Goal: Task Accomplishment & Management: Manage account settings

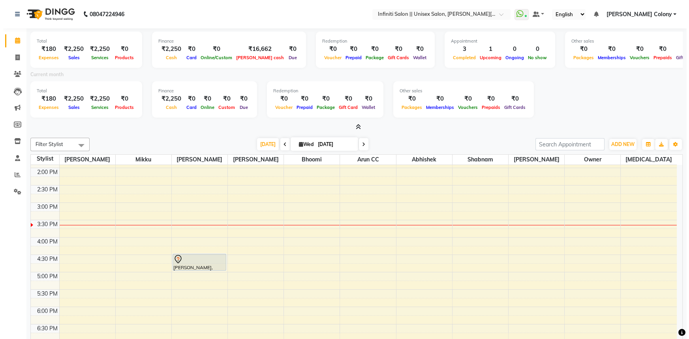
scroll to position [215, 0]
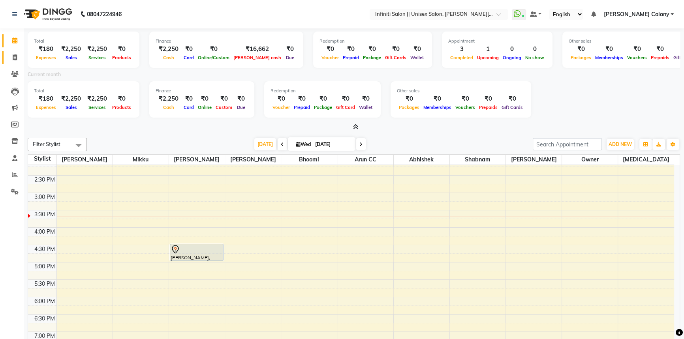
click at [17, 53] on span at bounding box center [15, 57] width 14 height 9
select select "service"
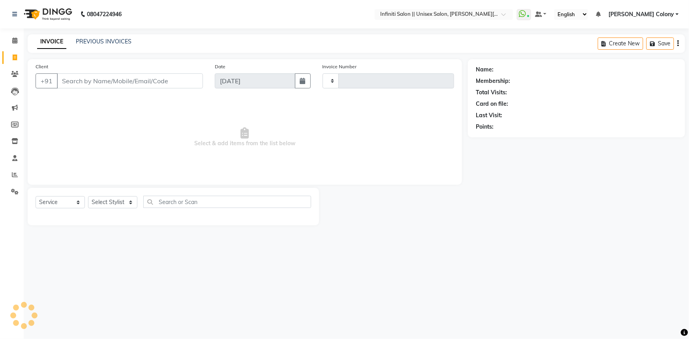
type input "1110"
select select "8233"
click at [124, 198] on select "Select Stylist" at bounding box center [112, 202] width 49 height 12
click at [68, 198] on select "Select Service Product Membership Package Voucher Prepaid Gift Card" at bounding box center [60, 202] width 49 height 12
click at [36, 196] on select "Select Service Product Membership Package Voucher Prepaid Gift Card" at bounding box center [60, 202] width 49 height 12
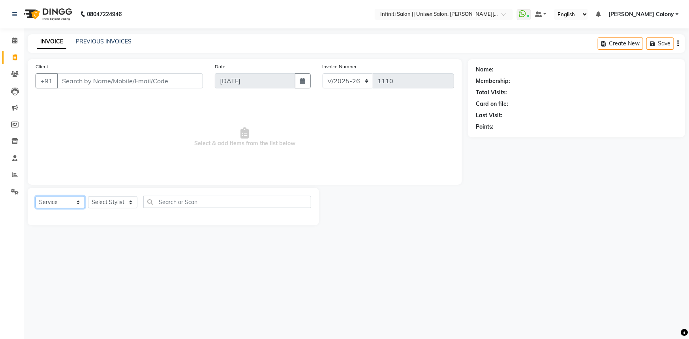
click at [48, 202] on select "Select Service Product Membership Package Voucher Prepaid Gift Card" at bounding box center [60, 202] width 49 height 12
select select "product"
click at [36, 196] on select "Select Service Product Membership Package Voucher Prepaid Gift Card" at bounding box center [60, 202] width 49 height 12
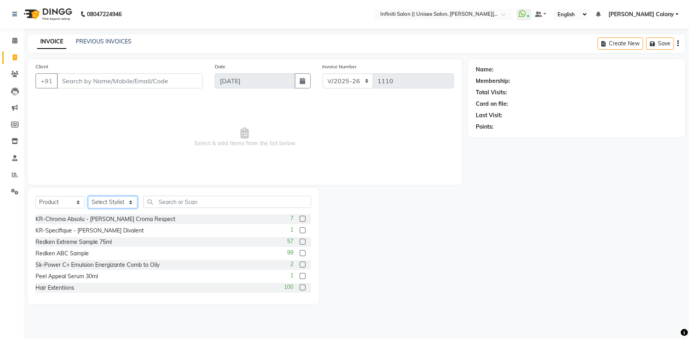
click at [105, 202] on select "Select Stylist [PERSON_NAME] [PERSON_NAME] CC [PERSON_NAME] Bhoomi [PERSON_NAME…" at bounding box center [112, 202] width 49 height 12
select select "78882"
click at [88, 196] on select "Select Stylist [PERSON_NAME] [PERSON_NAME] CC [PERSON_NAME] Bhoomi [PERSON_NAME…" at bounding box center [112, 202] width 49 height 12
click at [195, 201] on input "text" at bounding box center [227, 202] width 168 height 12
type input "3474636920242"
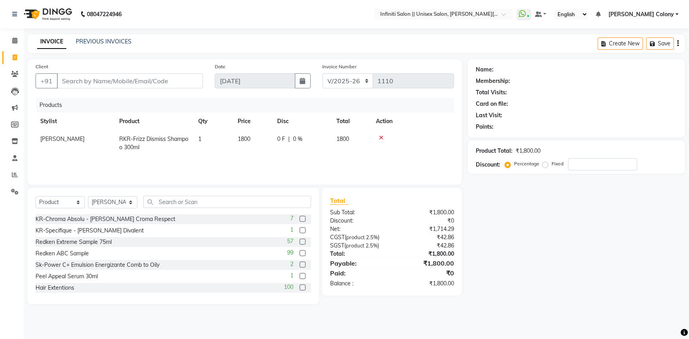
click at [279, 141] on span "0 F" at bounding box center [281, 139] width 8 height 8
select select "78882"
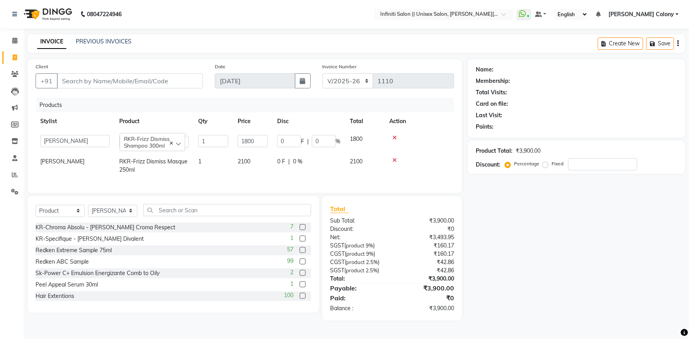
click at [302, 165] on span "0 %" at bounding box center [297, 162] width 9 height 8
select select "78882"
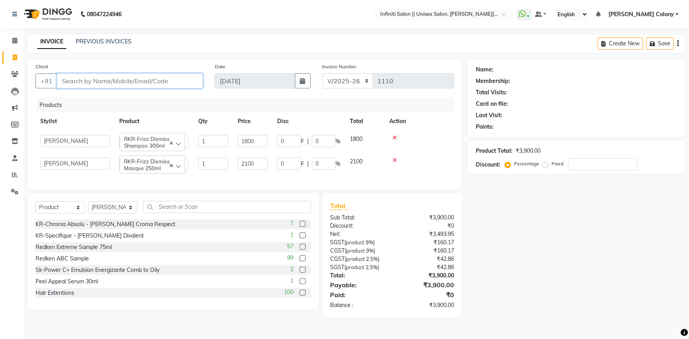
click at [68, 85] on input "Client" at bounding box center [130, 80] width 146 height 15
type input "n"
type input "0"
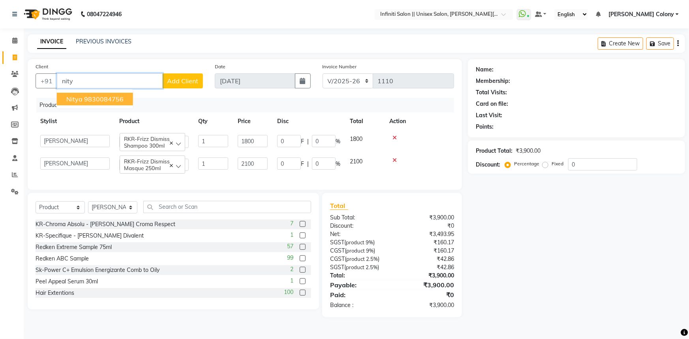
click at [78, 96] on span "Nitya" at bounding box center [74, 99] width 16 height 8
type input "9830084756"
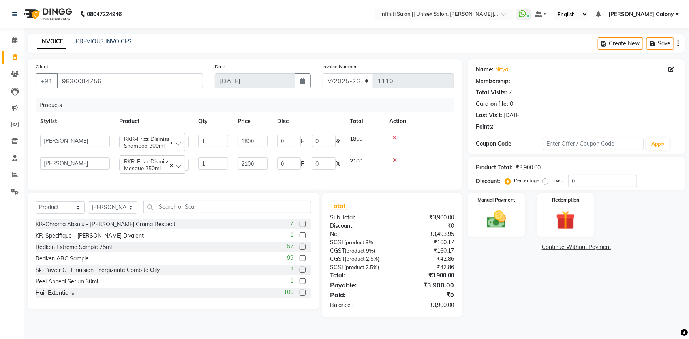
select select "1: Object"
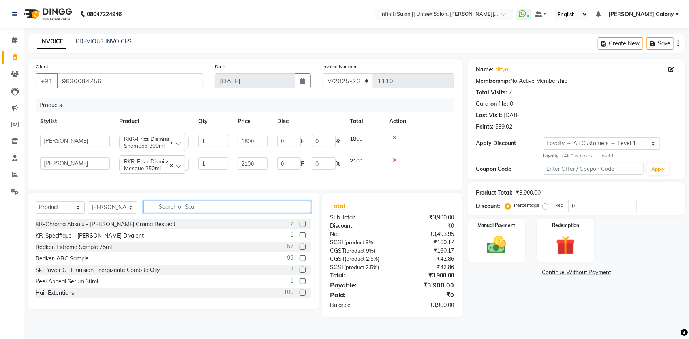
click at [210, 213] on input "text" at bounding box center [227, 207] width 168 height 12
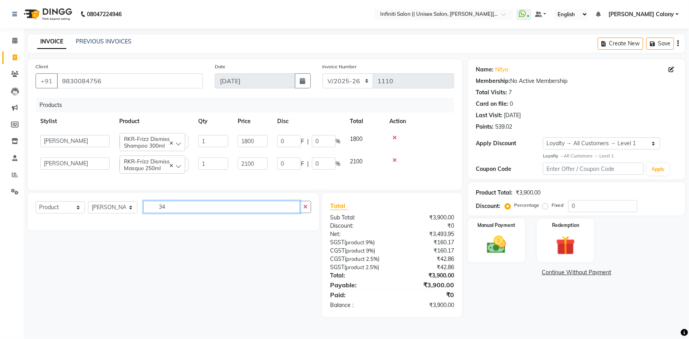
type input "3"
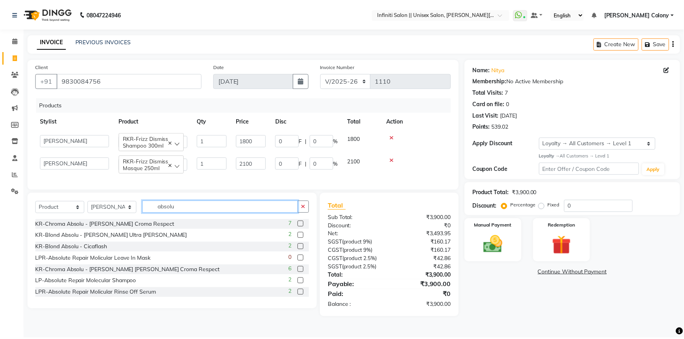
scroll to position [36, 0]
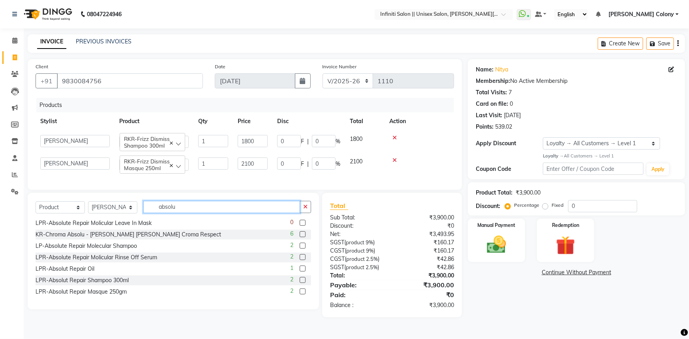
type input "absolu"
click at [300, 272] on label at bounding box center [303, 269] width 6 height 6
click at [300, 272] on input "checkbox" at bounding box center [302, 269] width 5 height 5
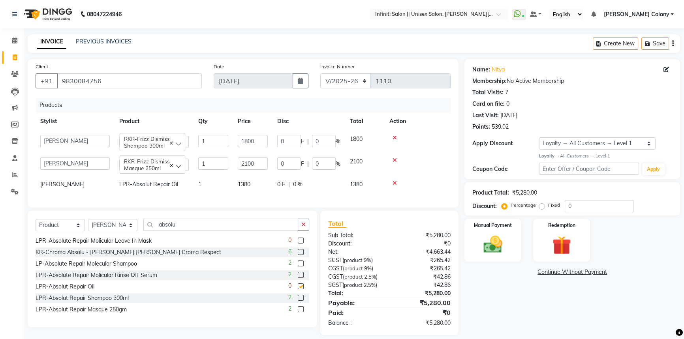
checkbox input "false"
click at [248, 188] on span "1380" at bounding box center [244, 184] width 13 height 7
select select "78882"
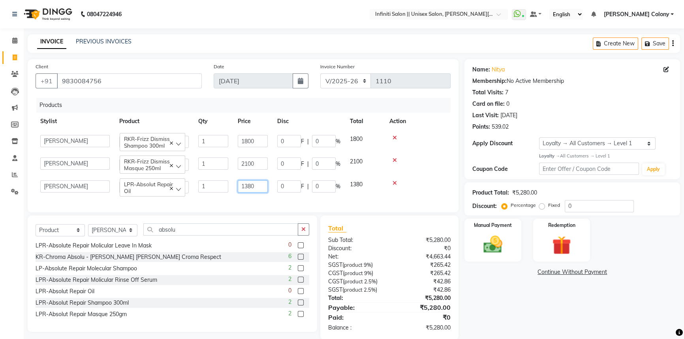
drag, startPoint x: 259, startPoint y: 188, endPoint x: 247, endPoint y: 183, distance: 13.0
click at [247, 183] on input "1380" at bounding box center [253, 186] width 30 height 12
type input "1390"
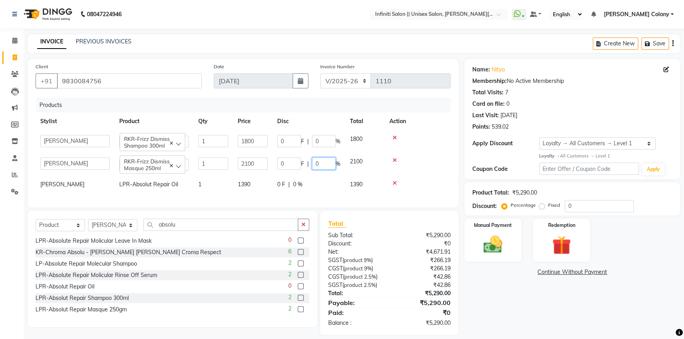
drag, startPoint x: 321, startPoint y: 164, endPoint x: 296, endPoint y: 154, distance: 26.6
click at [297, 154] on td "0 F | 0 %" at bounding box center [309, 164] width 73 height 23
type input "5"
click at [321, 180] on td "0 F | 0 %" at bounding box center [309, 185] width 73 height 18
select select "78882"
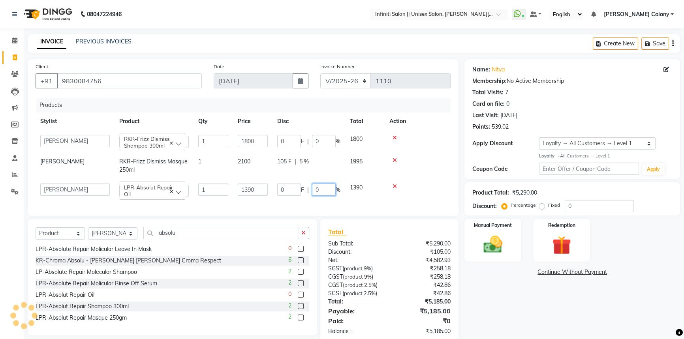
drag, startPoint x: 329, startPoint y: 189, endPoint x: 239, endPoint y: 152, distance: 96.9
click at [246, 157] on tbody "[PERSON_NAME] [PERSON_NAME] CC [PERSON_NAME] Bhoomi [PERSON_NAME] [PERSON_NAME]…" at bounding box center [243, 165] width 415 height 71
type input "5"
click at [402, 175] on td at bounding box center [418, 166] width 66 height 26
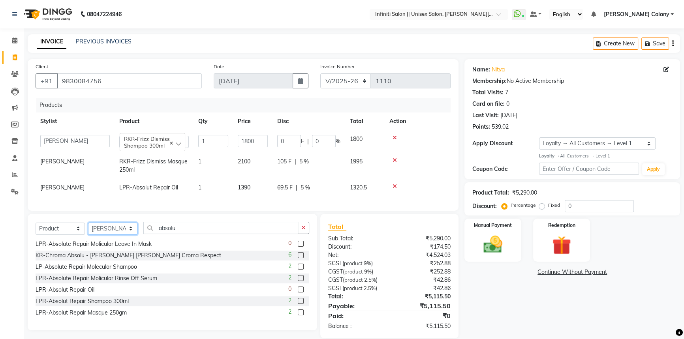
click at [109, 233] on select "Select Stylist [PERSON_NAME] [PERSON_NAME] CC [PERSON_NAME] Bhoomi [PERSON_NAME…" at bounding box center [112, 229] width 49 height 12
select select "79161"
click at [88, 229] on select "Select Stylist [PERSON_NAME] [PERSON_NAME] CC [PERSON_NAME] Bhoomi [PERSON_NAME…" at bounding box center [112, 229] width 49 height 12
click at [66, 233] on select "Select Service Product Membership Package Voucher Prepaid Gift Card" at bounding box center [60, 229] width 49 height 12
select select "service"
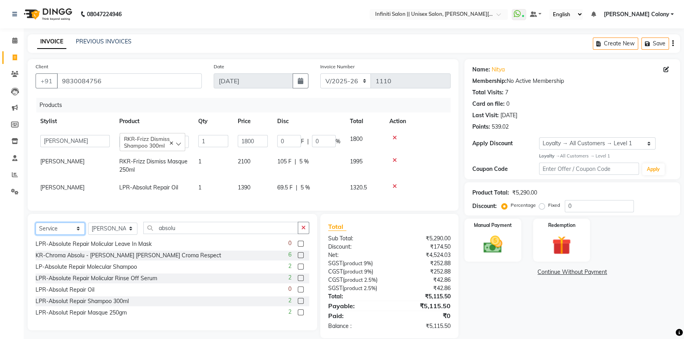
click at [36, 229] on select "Select Service Product Membership Package Voucher Prepaid Gift Card" at bounding box center [60, 229] width 49 height 12
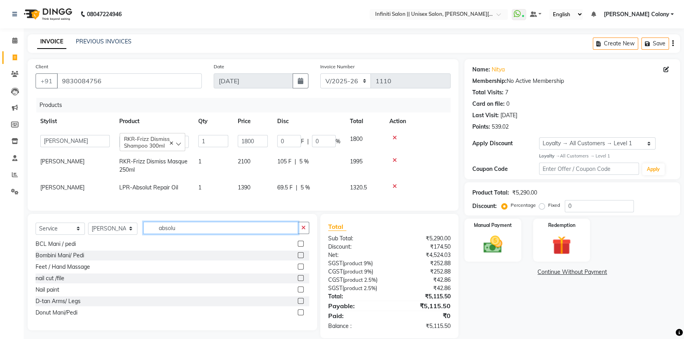
drag, startPoint x: 181, startPoint y: 235, endPoint x: 97, endPoint y: 208, distance: 88.6
click at [98, 208] on div "Client [PHONE_NUMBER] Date [DATE] Invoice Number CI/2025-26 V/[PHONE_NUMBER] Pr…" at bounding box center [243, 198] width 443 height 279
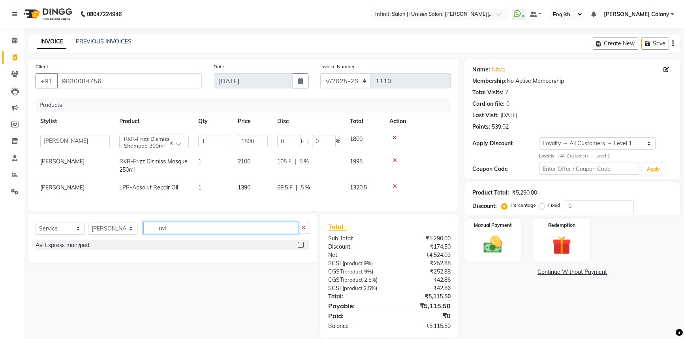
type input "avl"
click at [301, 248] on label at bounding box center [301, 245] width 6 height 6
click at [301, 248] on input "checkbox" at bounding box center [300, 245] width 5 height 5
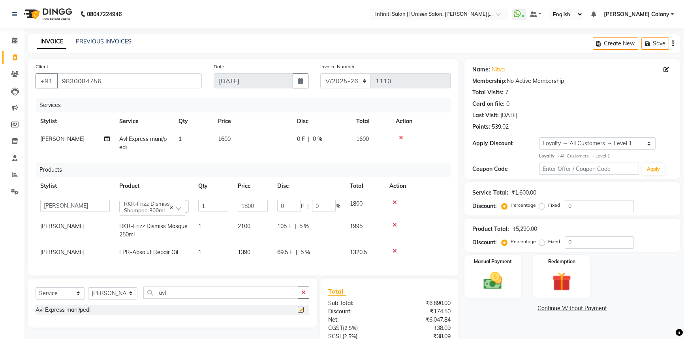
checkbox input "false"
click at [222, 143] on td "1600" at bounding box center [252, 143] width 79 height 26
select select "79161"
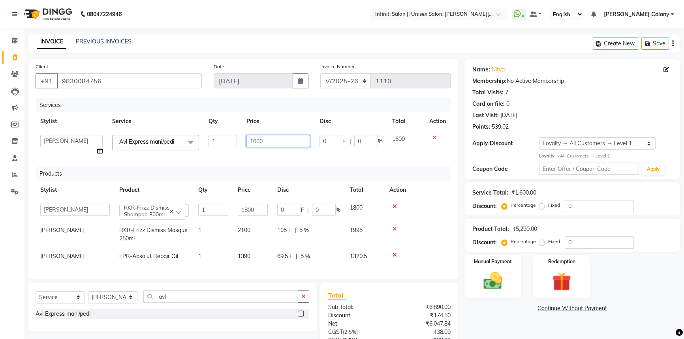
drag, startPoint x: 264, startPoint y: 140, endPoint x: 124, endPoint y: 79, distance: 152.8
click at [127, 83] on div "Client [PHONE_NUMBER] Date [DATE] Invoice Number CI/2025-26 V/[PHONE_NUMBER] Se…" at bounding box center [243, 169] width 431 height 220
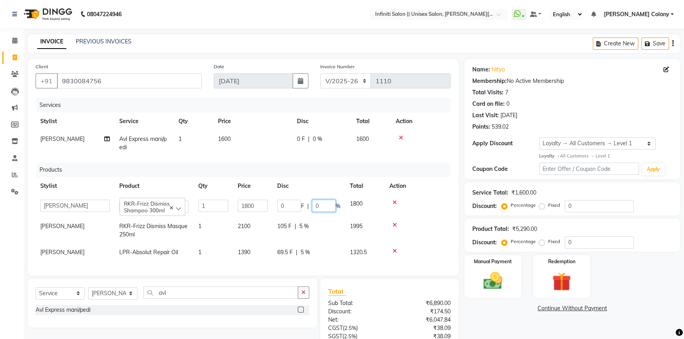
drag, startPoint x: 324, startPoint y: 212, endPoint x: 224, endPoint y: 168, distance: 109.5
click at [246, 184] on table "Stylist Product Qty Price Disc Total Action [PERSON_NAME] [PERSON_NAME] CC [PER…" at bounding box center [243, 219] width 415 height 84
type input "5"
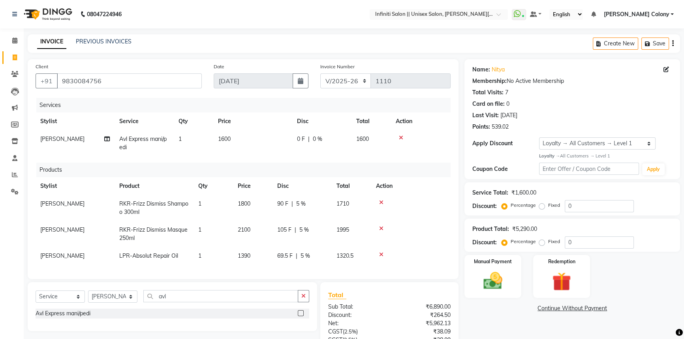
click at [255, 207] on td "1800" at bounding box center [252, 208] width 39 height 26
select select "78882"
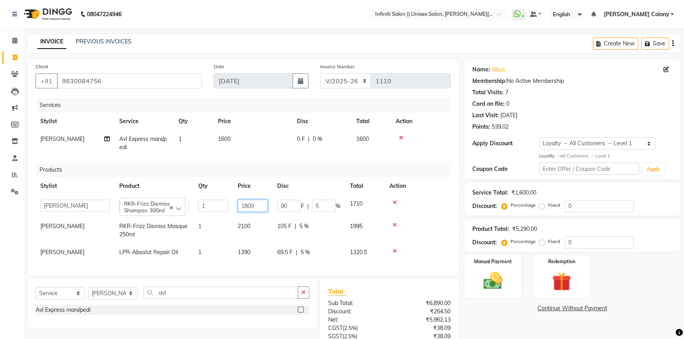
drag, startPoint x: 262, startPoint y: 204, endPoint x: 95, endPoint y: 138, distance: 179.5
click at [99, 141] on div "Services Stylist Service Qty Price Disc Total Action [PERSON_NAME] Avl Express …" at bounding box center [243, 183] width 415 height 170
type input "1600"
click at [298, 165] on div "Products" at bounding box center [246, 170] width 420 height 15
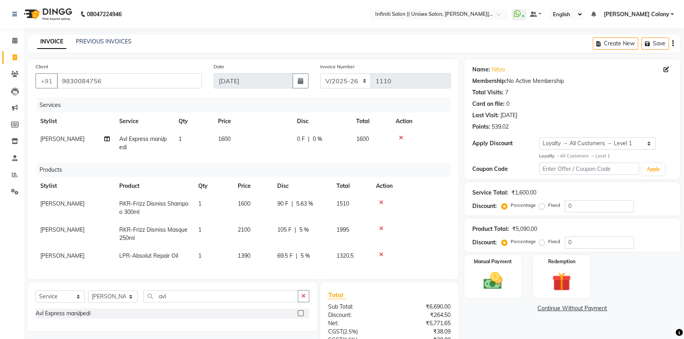
click at [312, 202] on span "5.63 %" at bounding box center [304, 204] width 17 height 8
select select "78882"
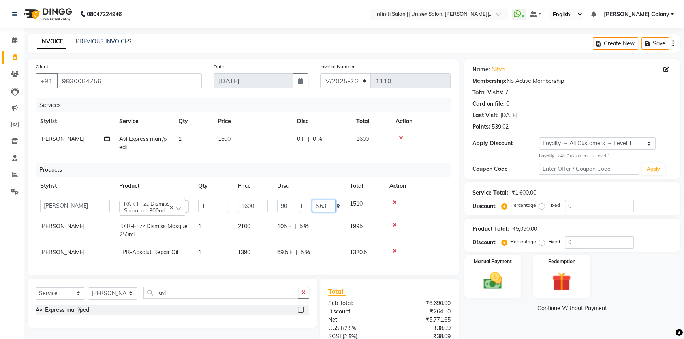
drag, startPoint x: 329, startPoint y: 209, endPoint x: 209, endPoint y: 162, distance: 128.8
click at [209, 163] on div "Services Stylist Service Qty Price Disc Total Action [PERSON_NAME] Avl Express …" at bounding box center [243, 183] width 415 height 170
type input "0"
drag, startPoint x: 283, startPoint y: 170, endPoint x: 296, endPoint y: 182, distance: 17.9
click at [283, 169] on div "Products" at bounding box center [246, 170] width 420 height 15
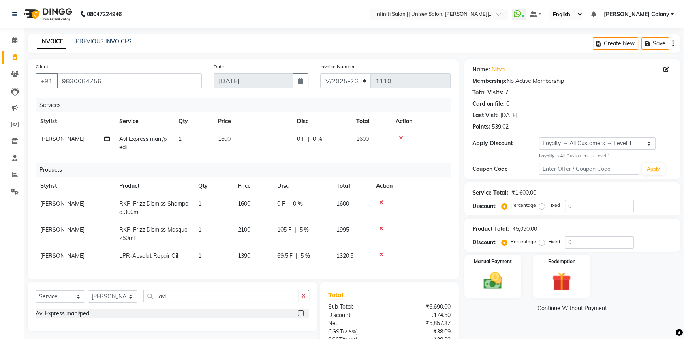
click at [234, 148] on td "1600" at bounding box center [252, 143] width 79 height 26
select select "79161"
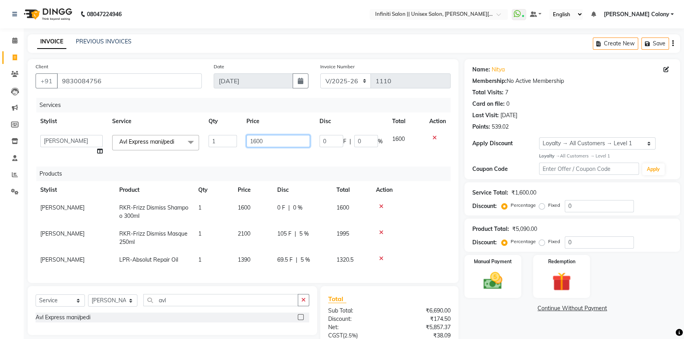
drag, startPoint x: 263, startPoint y: 140, endPoint x: 128, endPoint y: 94, distance: 142.8
click at [128, 94] on div "Client [PHONE_NUMBER] Date [DATE] Invoice Number CI/2025-26 V/[PHONE_NUMBER] Se…" at bounding box center [243, 171] width 431 height 224
type input "1300"
click at [185, 175] on div "Products" at bounding box center [246, 174] width 420 height 15
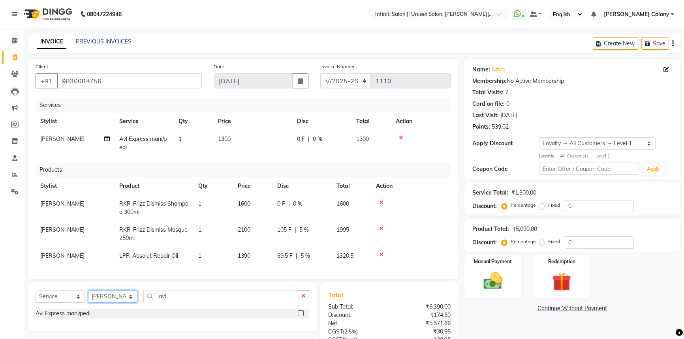
click at [115, 303] on select "Select Stylist [PERSON_NAME] [PERSON_NAME] CC [PERSON_NAME] Bhoomi [PERSON_NAME…" at bounding box center [112, 297] width 49 height 12
select select "79159"
click at [88, 296] on select "Select Stylist [PERSON_NAME] [PERSON_NAME] CC [PERSON_NAME] Bhoomi [PERSON_NAME…" at bounding box center [112, 297] width 49 height 12
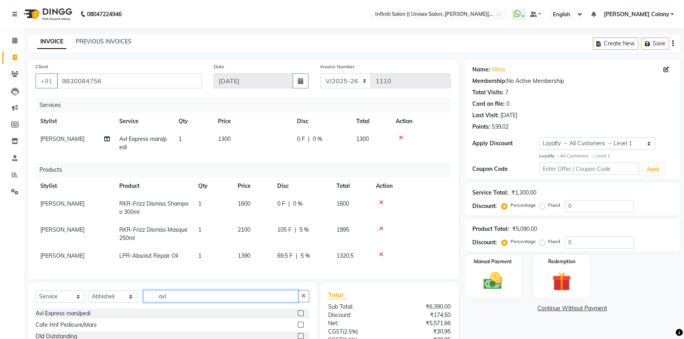
drag, startPoint x: 176, startPoint y: 300, endPoint x: 128, endPoint y: 286, distance: 50.4
click at [128, 286] on div "Client [PHONE_NUMBER] Date [DATE] Invoice Number CI/2025-26 V/[PHONE_NUMBER] Se…" at bounding box center [243, 245] width 443 height 372
type input "lore"
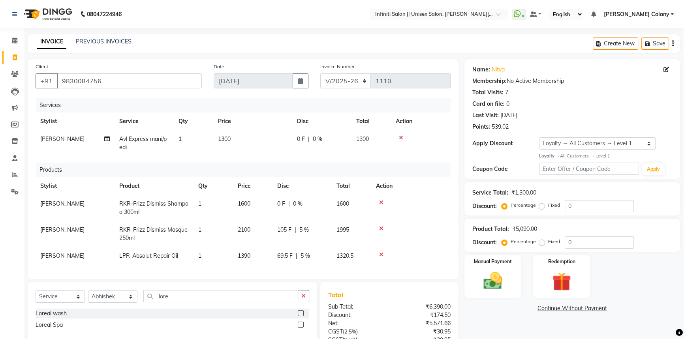
click at [301, 328] on label at bounding box center [301, 325] width 6 height 6
click at [301, 328] on input "checkbox" at bounding box center [300, 325] width 5 height 5
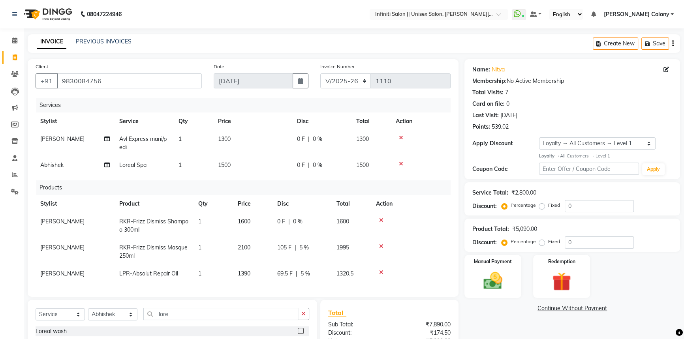
checkbox input "false"
click at [231, 171] on td "1500" at bounding box center [252, 165] width 79 height 18
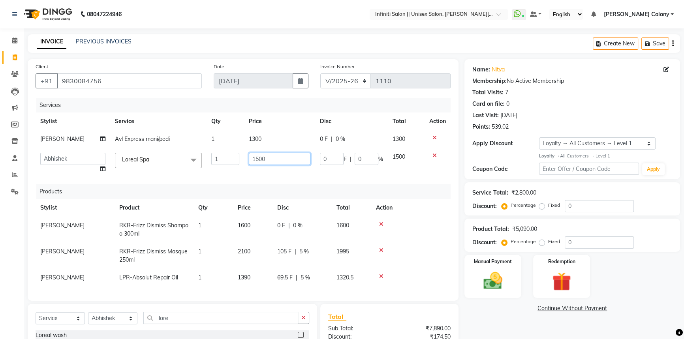
drag, startPoint x: 267, startPoint y: 158, endPoint x: 114, endPoint y: 105, distance: 162.1
click at [114, 106] on div "Services Stylist Service Qty Price Disc Total Action [PERSON_NAME] Avl Express …" at bounding box center [243, 195] width 415 height 195
type input "2500"
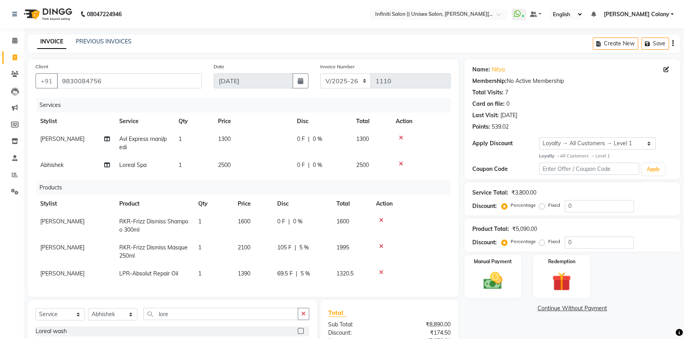
click at [237, 181] on div "Services Stylist Service Qty Price Disc Total Action [PERSON_NAME] Avl Express …" at bounding box center [243, 193] width 415 height 191
click at [304, 166] on span "0 F" at bounding box center [301, 165] width 8 height 8
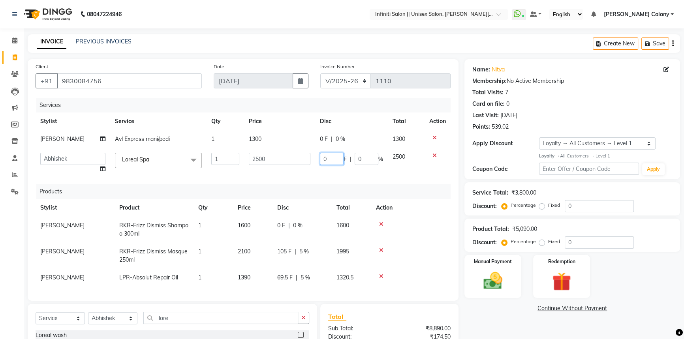
drag, startPoint x: 325, startPoint y: 161, endPoint x: 219, endPoint y: 114, distance: 116.7
click at [219, 114] on table "Stylist Service Qty Price Disc Total Action [PERSON_NAME] Avl Express mani/pedi…" at bounding box center [243, 146] width 415 height 66
type input "500"
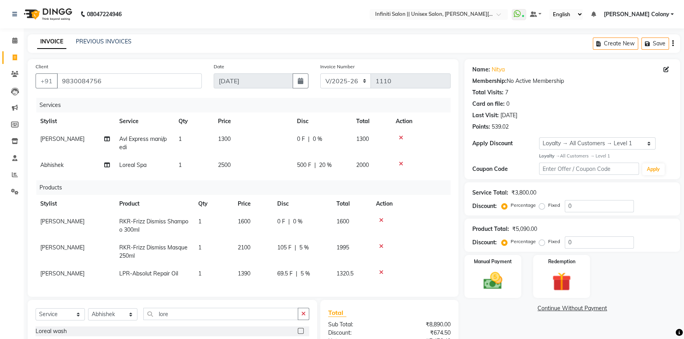
click at [256, 178] on div "Services Stylist Service Qty Price Disc Total Action [PERSON_NAME] Avl Express …" at bounding box center [243, 193] width 415 height 191
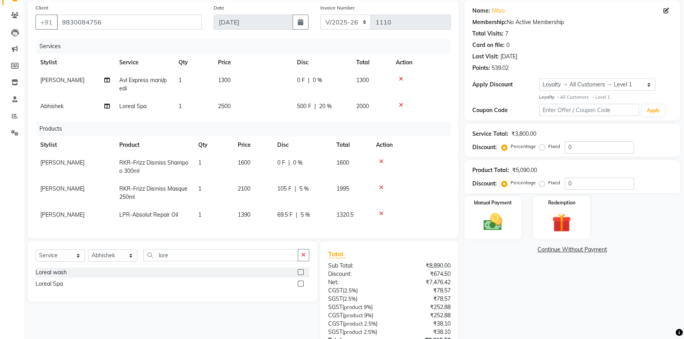
scroll to position [56, 0]
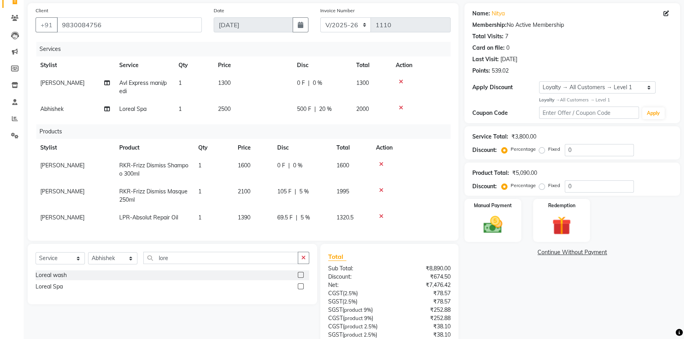
click at [216, 114] on td "2500" at bounding box center [252, 109] width 79 height 18
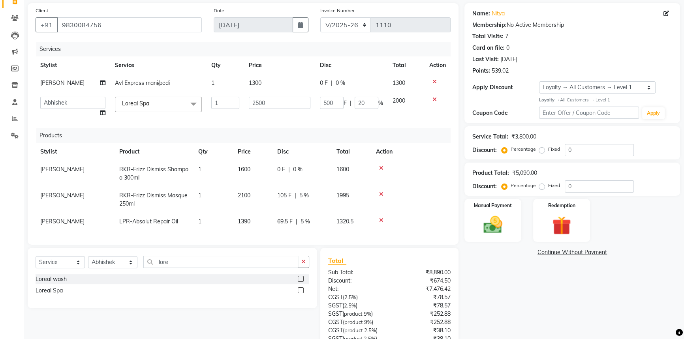
click at [134, 120] on td "Loreal Spa x Avl Express mani/pedi Cafe Hnf Pedicure/Mani Old Outstanding BCL M…" at bounding box center [158, 107] width 96 height 30
click at [323, 75] on td "0 F | 0 %" at bounding box center [351, 83] width 73 height 18
select select "79161"
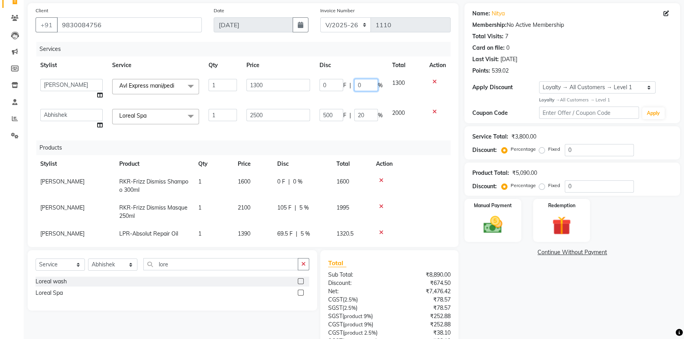
drag, startPoint x: 357, startPoint y: 86, endPoint x: 330, endPoint y: 75, distance: 29.8
click at [330, 75] on td "0 F | 0 %" at bounding box center [351, 89] width 73 height 30
type input "15"
click at [331, 135] on div "Services Stylist Service Qty Price Disc Total Action [PERSON_NAME] [PERSON_NAME…" at bounding box center [243, 140] width 415 height 197
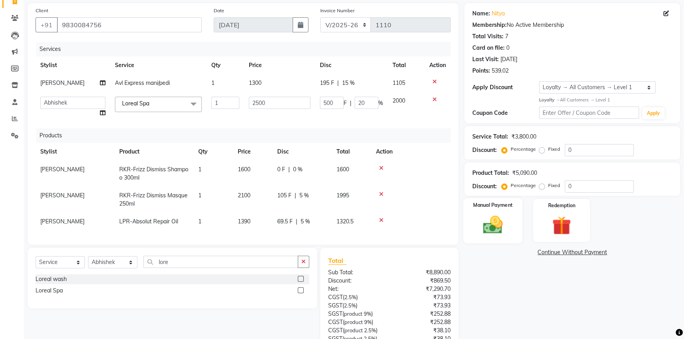
click at [495, 218] on img at bounding box center [493, 225] width 32 height 23
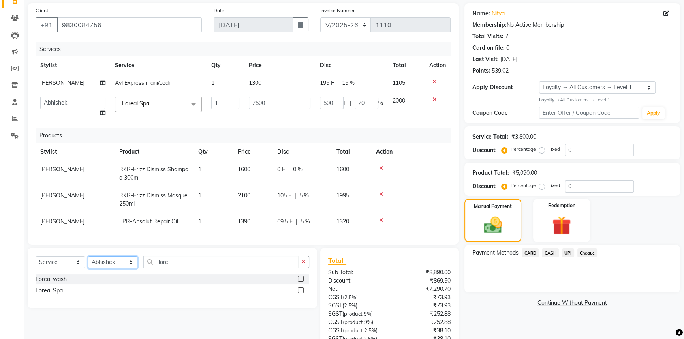
click at [98, 265] on select "Select Stylist [PERSON_NAME] [PERSON_NAME] CC [PERSON_NAME] Bhoomi [PERSON_NAME…" at bounding box center [112, 262] width 49 height 12
select select "79161"
click at [88, 259] on select "Select Stylist [PERSON_NAME] [PERSON_NAME] CC [PERSON_NAME] Bhoomi [PERSON_NAME…" at bounding box center [112, 262] width 49 height 12
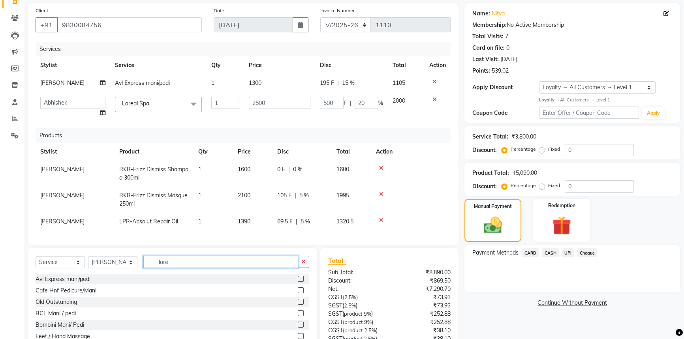
drag, startPoint x: 170, startPoint y: 269, endPoint x: 99, endPoint y: 251, distance: 73.4
click at [99, 251] on div "Select Service Product Membership Package Voucher Prepaid Gift Card Select Styl…" at bounding box center [173, 306] width 290 height 117
type input "nail"
click at [299, 292] on label at bounding box center [301, 291] width 6 height 6
click at [299, 292] on input "checkbox" at bounding box center [300, 290] width 5 height 5
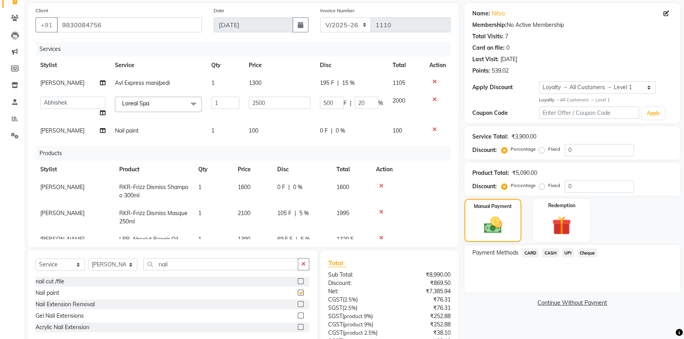
checkbox input "false"
click at [244, 129] on td "100" at bounding box center [279, 131] width 71 height 18
select select "79161"
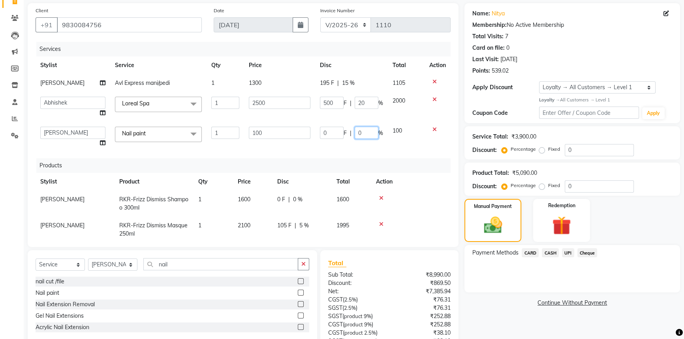
drag, startPoint x: 360, startPoint y: 136, endPoint x: 311, endPoint y: 117, distance: 52.9
click at [311, 117] on tbody "[PERSON_NAME] Avl Express mani/pedi 1 1300 195 F | 15 % 1105 [PERSON_NAME] [PER…" at bounding box center [243, 113] width 415 height 78
type input "15"
click at [316, 150] on div "Services Stylist Service Qty Price Disc Total Action [PERSON_NAME] Avl Express …" at bounding box center [243, 140] width 415 height 197
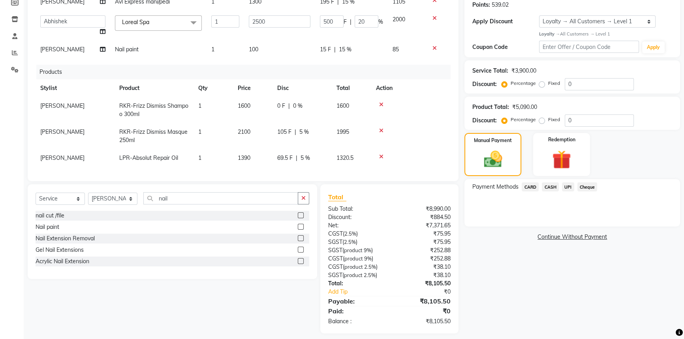
scroll to position [128, 0]
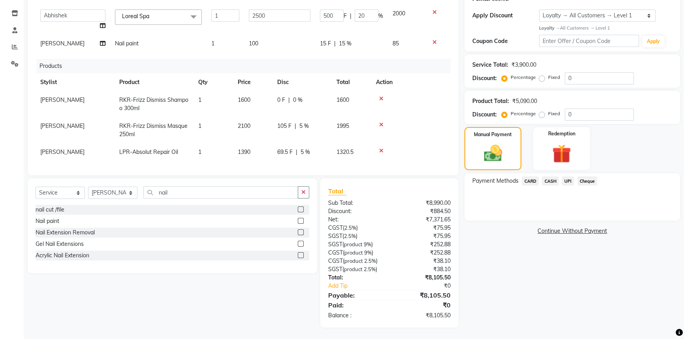
click at [254, 120] on td "2100" at bounding box center [252, 130] width 39 height 26
select select "78882"
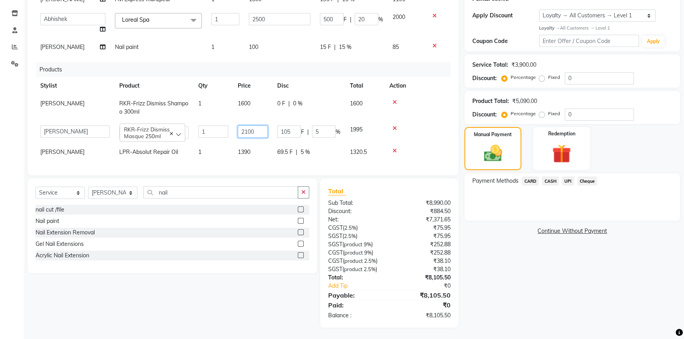
drag, startPoint x: 269, startPoint y: 128, endPoint x: 237, endPoint y: 120, distance: 32.6
click at [237, 121] on td "2100" at bounding box center [252, 132] width 39 height 23
type input "2200"
click at [327, 139] on tbody "[PERSON_NAME] RKR-Frizz Dismiss Shampoo 300ml 1 1600 0 F | 0 % 1600 Abhishek [P…" at bounding box center [243, 128] width 415 height 66
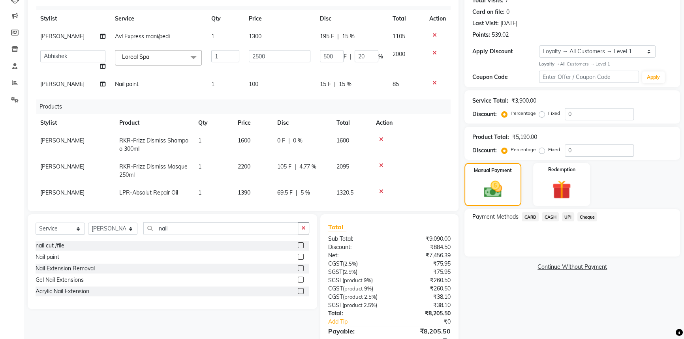
scroll to position [21, 0]
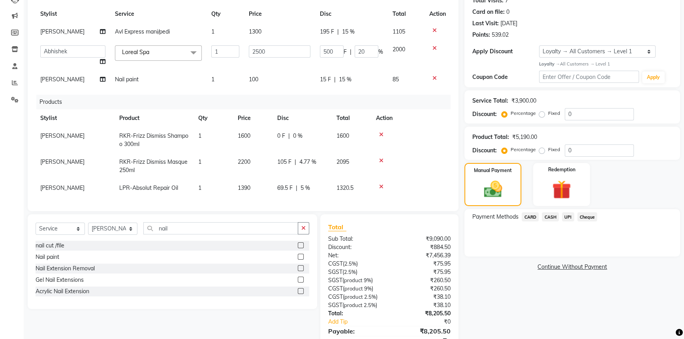
click at [307, 158] on span "4.77 %" at bounding box center [307, 162] width 17 height 8
select select "78882"
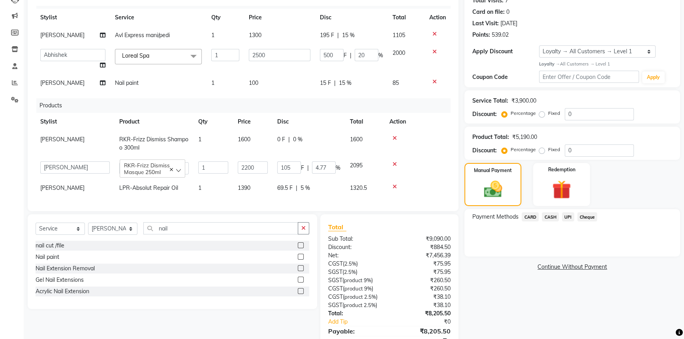
scroll to position [18, 0]
drag, startPoint x: 329, startPoint y: 162, endPoint x: 310, endPoint y: 158, distance: 19.8
click at [311, 162] on div "105 F | 4.77 %" at bounding box center [308, 168] width 63 height 12
type input "5"
click at [413, 166] on td at bounding box center [418, 168] width 66 height 23
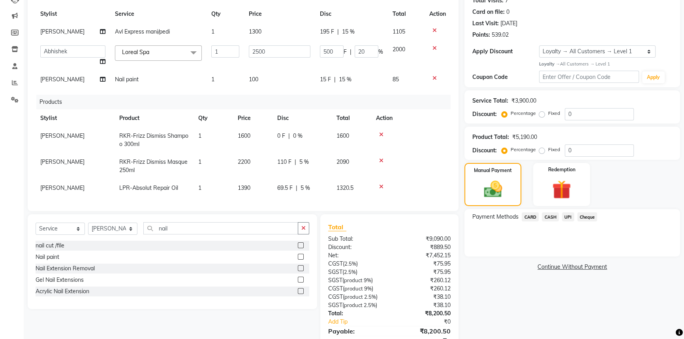
click at [298, 127] on td "0 F | 0 %" at bounding box center [302, 140] width 59 height 26
select select "78882"
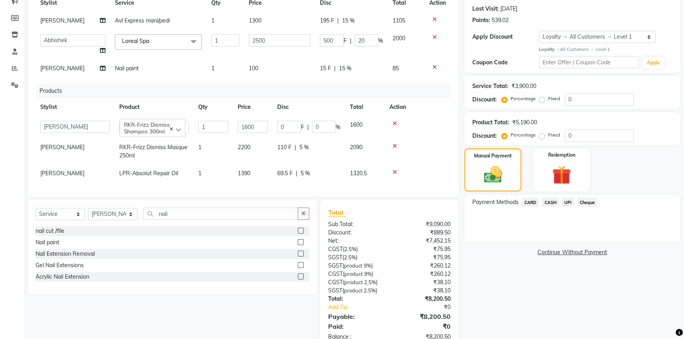
scroll to position [107, 0]
click at [290, 120] on input "0" at bounding box center [289, 126] width 24 height 12
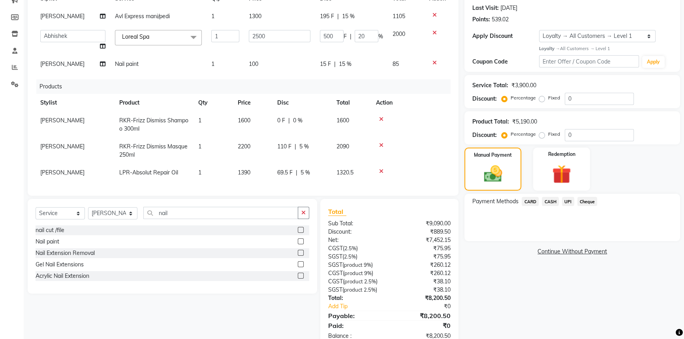
drag, startPoint x: 320, startPoint y: 119, endPoint x: 303, endPoint y: 111, distance: 18.2
click at [303, 112] on td "0 F | 0 %" at bounding box center [302, 125] width 59 height 26
select select "78882"
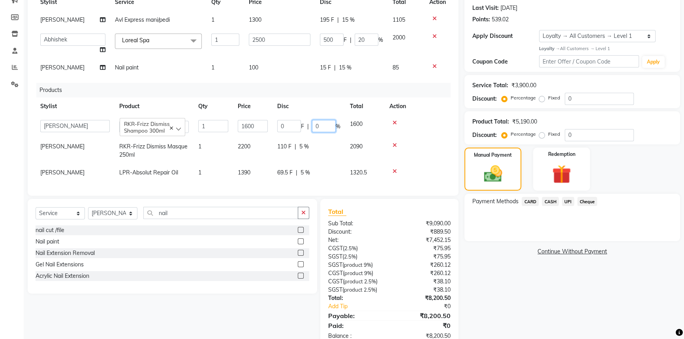
drag, startPoint x: 324, startPoint y: 123, endPoint x: 291, endPoint y: 104, distance: 38.1
click at [299, 115] on td "0 F | 0 %" at bounding box center [309, 126] width 73 height 23
type input "5"
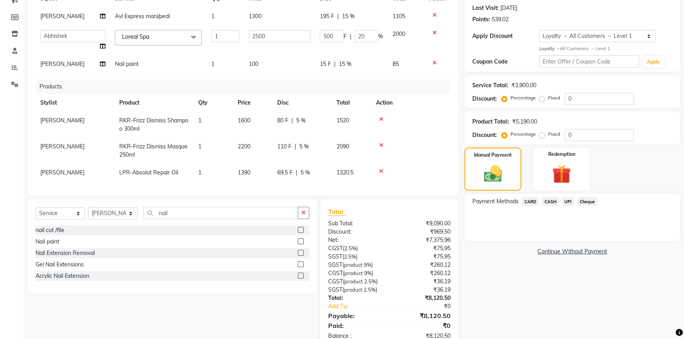
click at [326, 146] on td "110 F | 5 %" at bounding box center [302, 151] width 59 height 26
select select "78882"
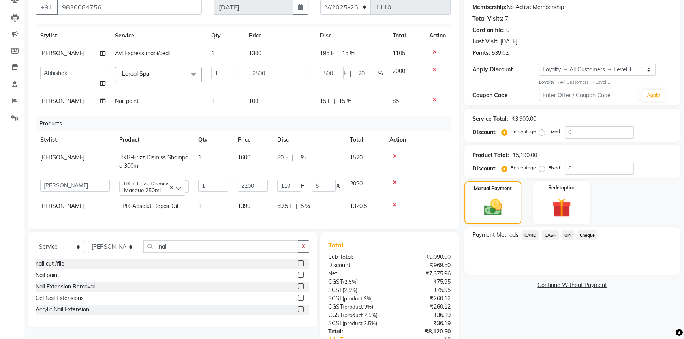
scroll to position [0, 0]
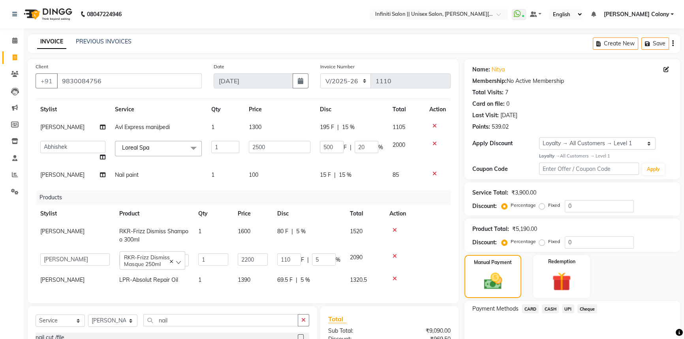
click at [315, 169] on td "15 F | 15 %" at bounding box center [351, 175] width 73 height 18
select select "79161"
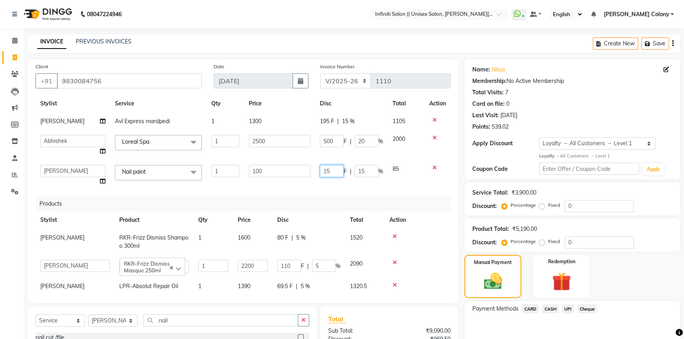
drag, startPoint x: 329, startPoint y: 171, endPoint x: 280, endPoint y: 155, distance: 51.5
click at [284, 157] on tbody "[PERSON_NAME] Avl Express mani/pedi 1 1300 195 F | 15 % 1105 [PERSON_NAME] [PER…" at bounding box center [243, 152] width 415 height 78
type input "100"
click at [302, 197] on div "Products" at bounding box center [246, 204] width 420 height 15
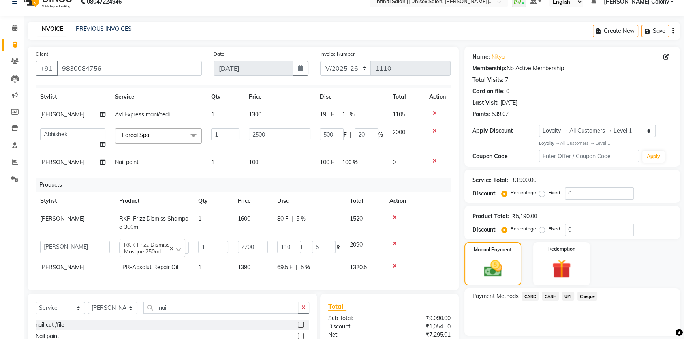
scroll to position [36, 0]
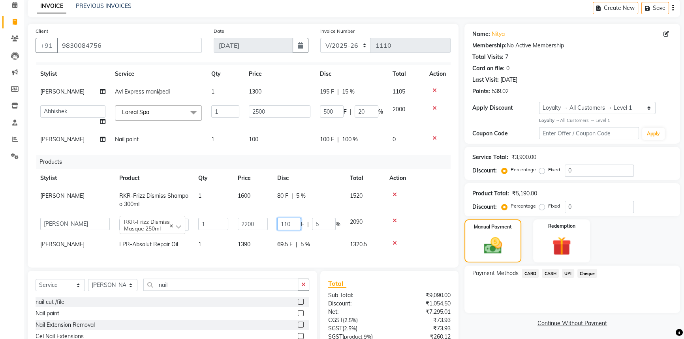
drag, startPoint x: 297, startPoint y: 217, endPoint x: 220, endPoint y: 184, distance: 84.6
click at [227, 191] on tbody "[PERSON_NAME] RKR-Frizz Dismiss Shampoo 300ml 1 1600 80 F | 5 % 1520 Abhishek […" at bounding box center [243, 220] width 415 height 66
type input "130"
drag, startPoint x: 254, startPoint y: 198, endPoint x: 259, endPoint y: 200, distance: 5.3
click at [256, 197] on td "1600" at bounding box center [252, 200] width 39 height 26
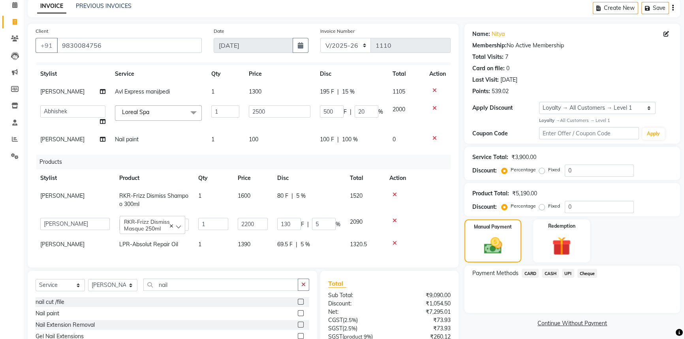
select select "78882"
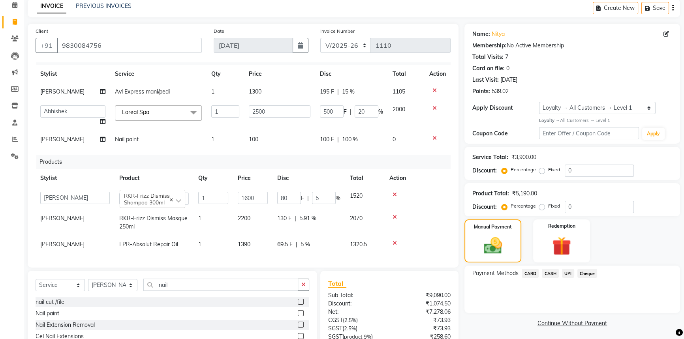
click at [515, 325] on link "Continue Without Payment" at bounding box center [572, 324] width 212 height 8
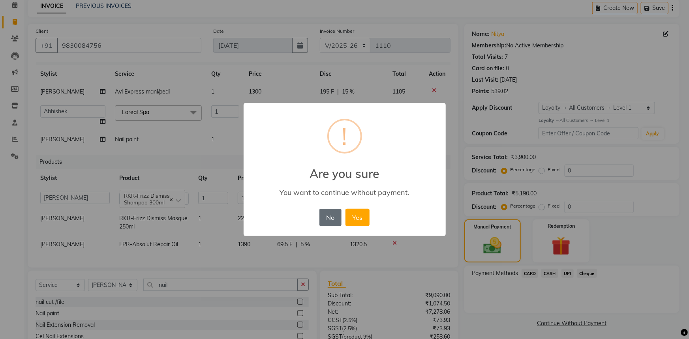
click at [336, 210] on button "No" at bounding box center [331, 217] width 22 height 17
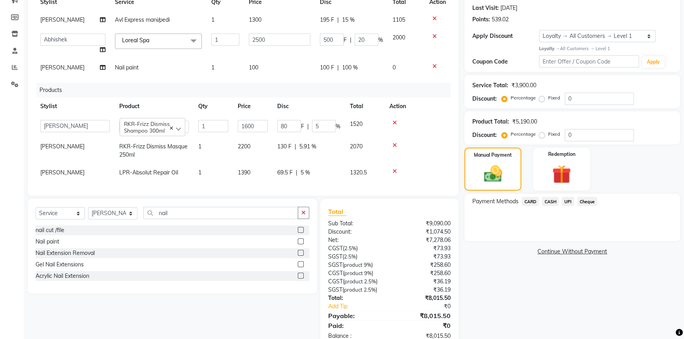
scroll to position [129, 0]
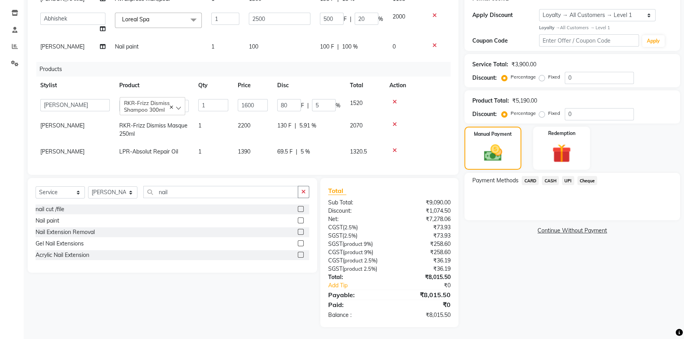
click at [283, 122] on span "130 F" at bounding box center [284, 126] width 14 height 8
select select "78882"
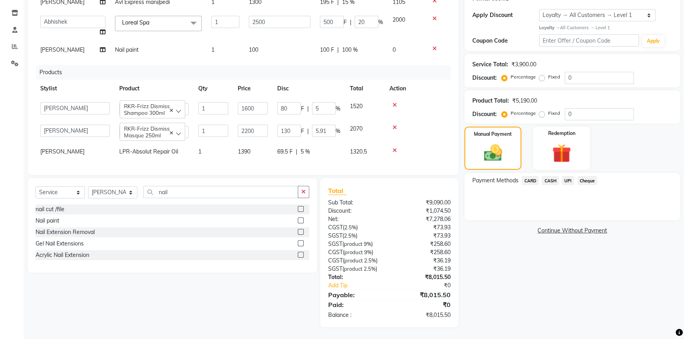
scroll to position [15, 0]
drag, startPoint x: 325, startPoint y: 126, endPoint x: 296, endPoint y: 114, distance: 31.5
click at [297, 120] on td "130 F | 5.91 %" at bounding box center [309, 131] width 73 height 23
type input "6"
click at [325, 148] on div "69.5 F | 5 %" at bounding box center [308, 152] width 63 height 8
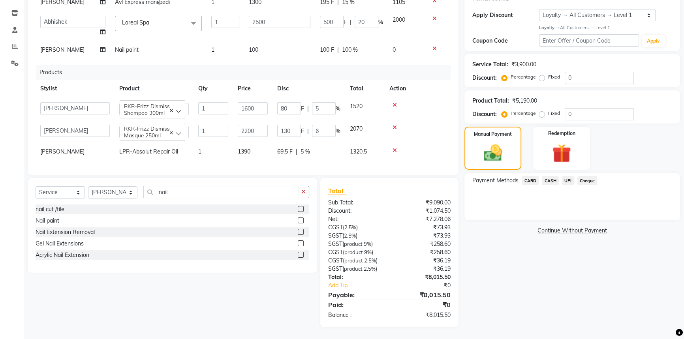
select select "78882"
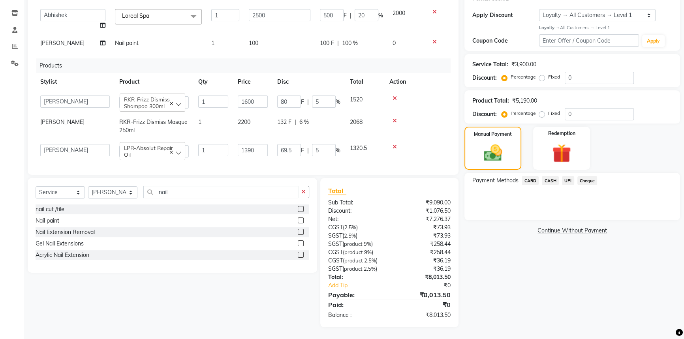
click at [288, 121] on span "132 F" at bounding box center [284, 122] width 14 height 8
select select "78882"
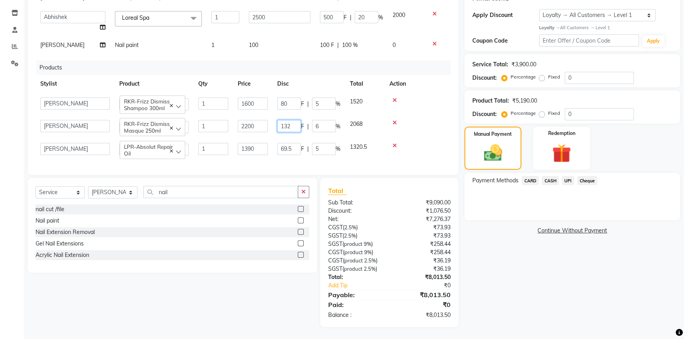
drag, startPoint x: 295, startPoint y: 126, endPoint x: 222, endPoint y: 96, distance: 78.8
click at [222, 96] on tbody "[PERSON_NAME] [PERSON_NAME] CC [PERSON_NAME] Bhoomi [PERSON_NAME] [PERSON_NAME]…" at bounding box center [243, 127] width 415 height 68
type input "140"
click at [389, 187] on div "Total" at bounding box center [389, 190] width 123 height 9
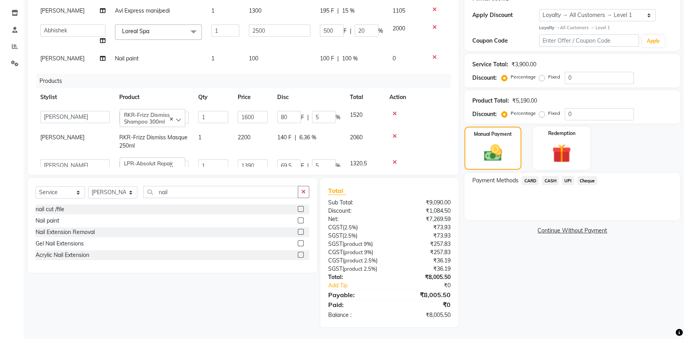
scroll to position [21, 0]
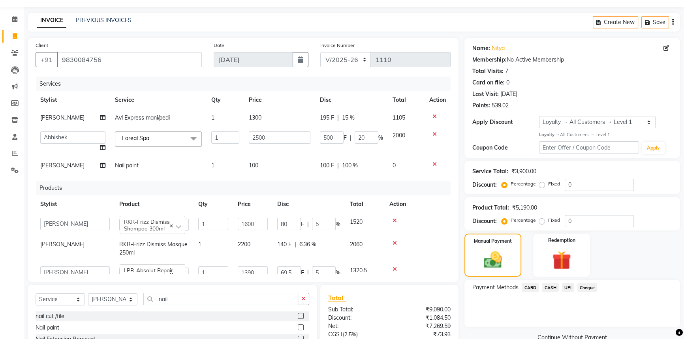
click at [342, 123] on td "195 F | 15 %" at bounding box center [351, 118] width 73 height 18
select select "79161"
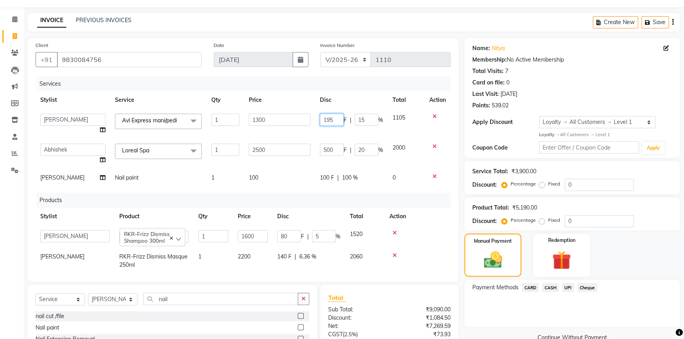
drag, startPoint x: 335, startPoint y: 119, endPoint x: 237, endPoint y: 89, distance: 102.9
click at [251, 97] on table "Stylist Service Qty Price Disc Total Action [PERSON_NAME] [PERSON_NAME] CC [PER…" at bounding box center [243, 139] width 415 height 96
type input "200"
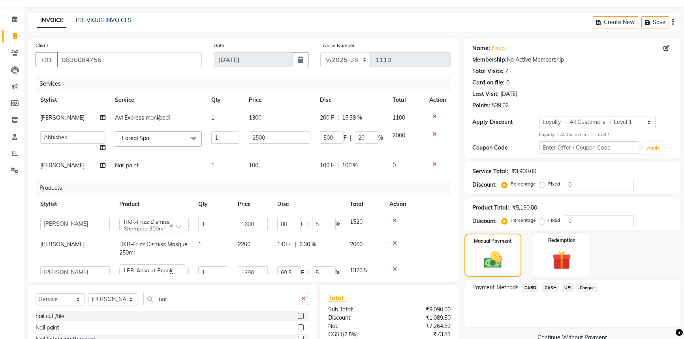
click at [282, 103] on th "Price" at bounding box center [279, 100] width 71 height 18
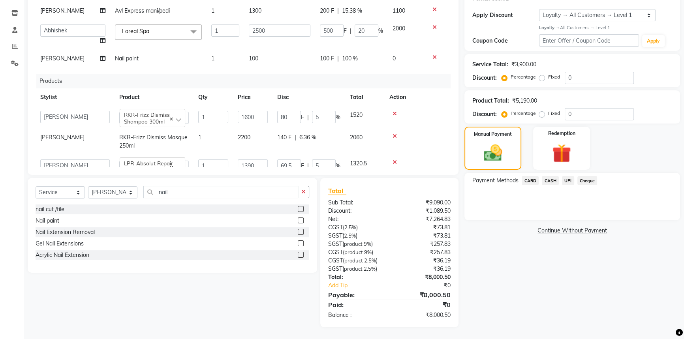
scroll to position [24, 0]
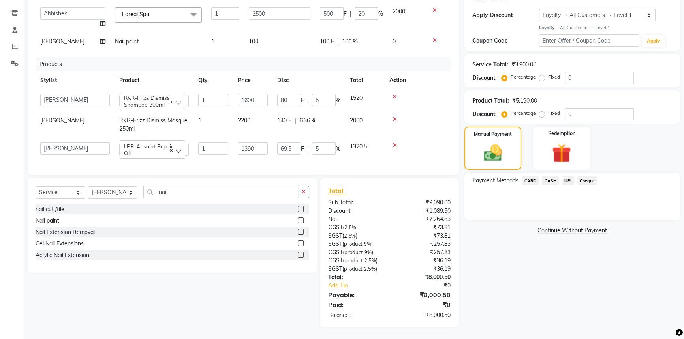
click at [45, 117] on span "[PERSON_NAME]" at bounding box center [62, 120] width 44 height 7
select select "78882"
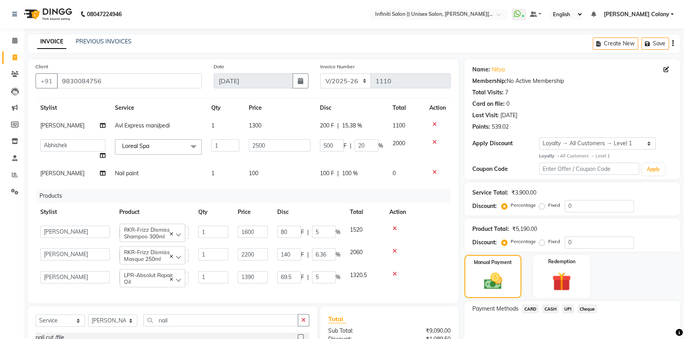
scroll to position [21, 0]
click at [547, 307] on span "CASH" at bounding box center [550, 309] width 17 height 9
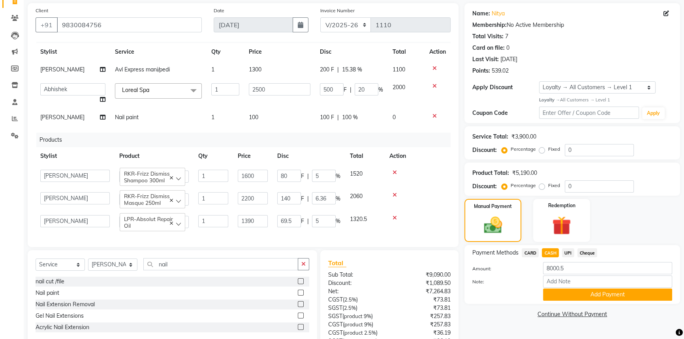
scroll to position [71, 0]
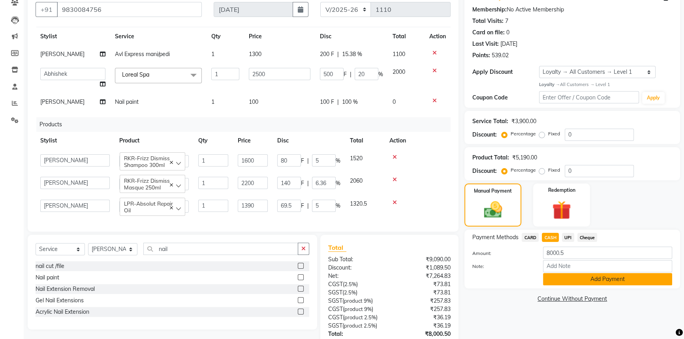
click at [553, 280] on button "Add Payment" at bounding box center [607, 279] width 129 height 12
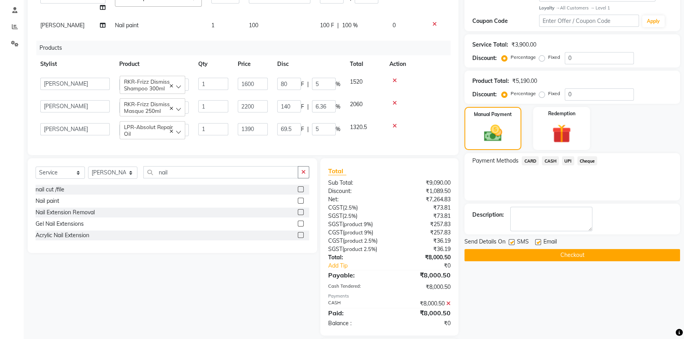
scroll to position [179, 0]
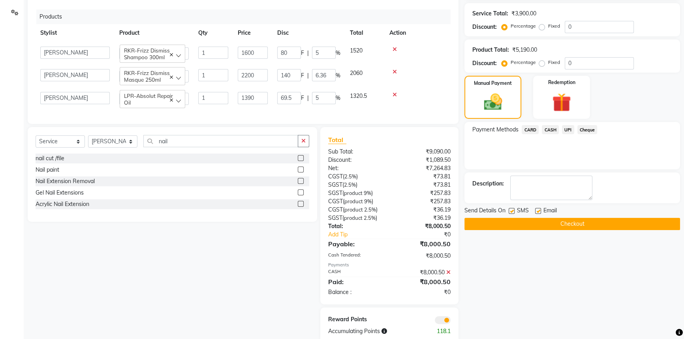
click at [531, 223] on button "Checkout" at bounding box center [572, 224] width 216 height 12
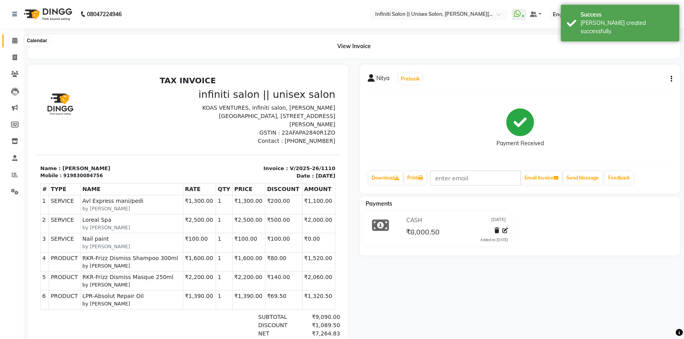
click at [11, 36] on span at bounding box center [15, 40] width 14 height 9
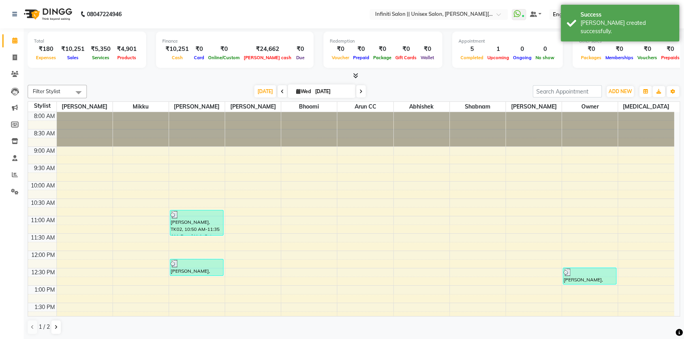
click at [351, 73] on span at bounding box center [354, 76] width 8 height 8
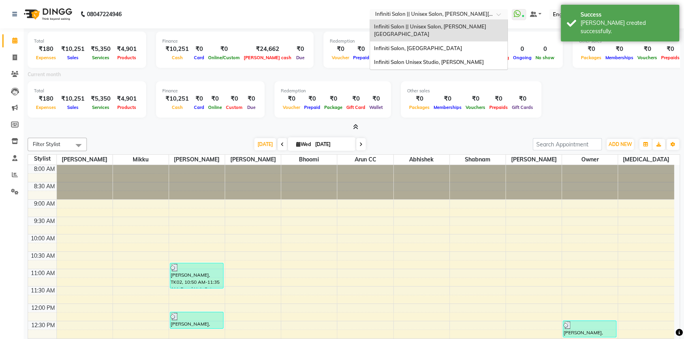
click at [404, 15] on input "text" at bounding box center [431, 15] width 115 height 8
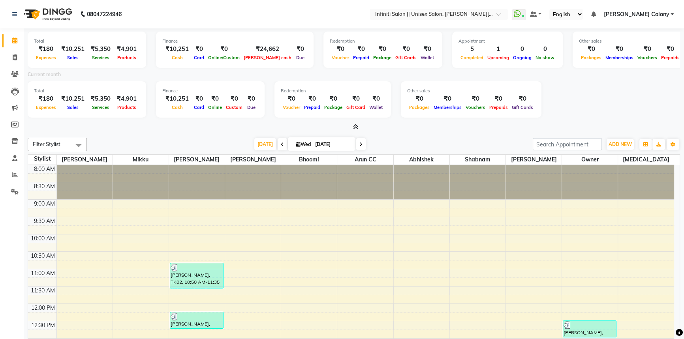
click at [411, 73] on div "Current month" at bounding box center [354, 75] width 664 height 11
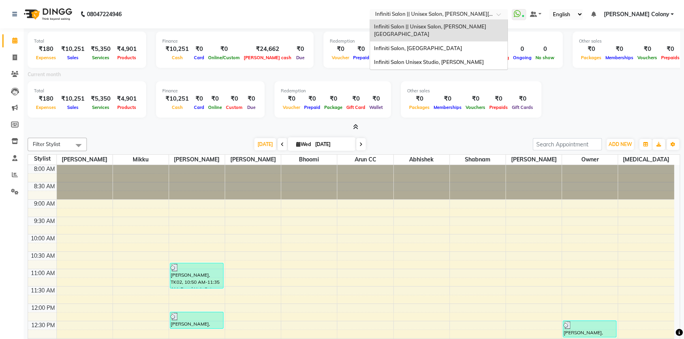
click at [395, 16] on input "text" at bounding box center [431, 15] width 115 height 8
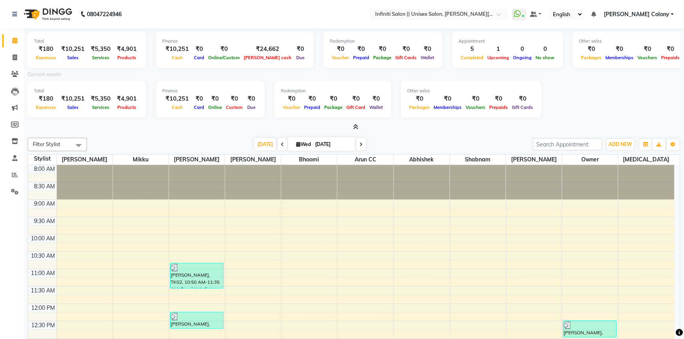
click at [410, 77] on div "Current month" at bounding box center [354, 75] width 664 height 11
click at [13, 143] on icon at bounding box center [14, 141] width 7 height 6
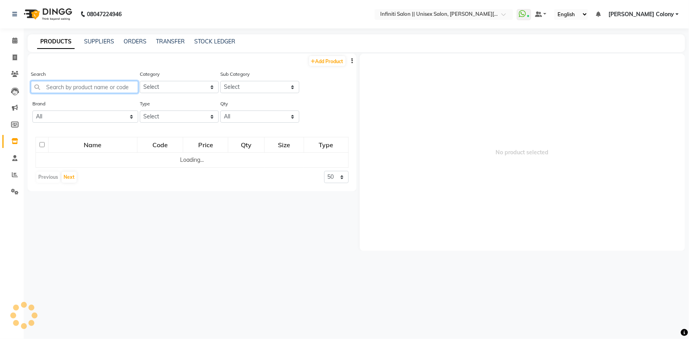
click at [61, 90] on input "text" at bounding box center [84, 87] width 107 height 12
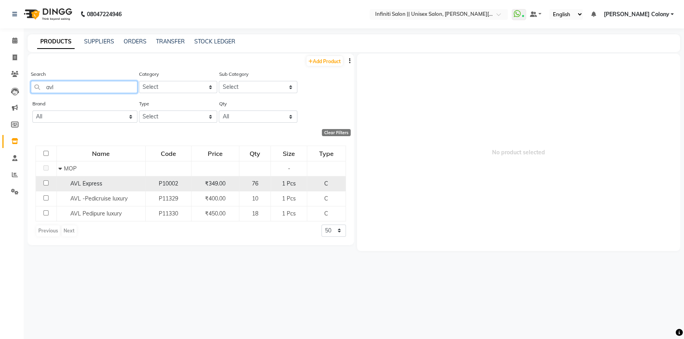
type input "avl"
click at [43, 182] on input "checkbox" at bounding box center [45, 182] width 5 height 5
checkbox input "true"
select select
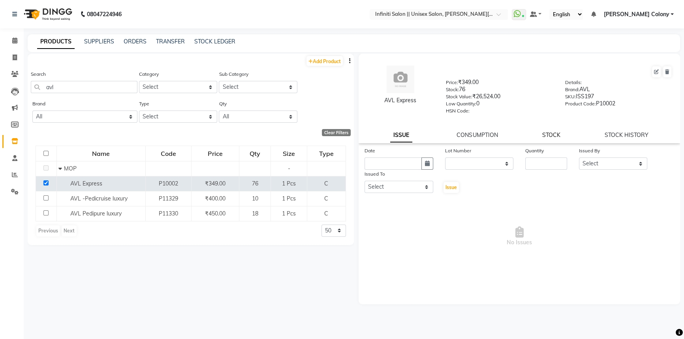
click at [556, 138] on link "STOCK" at bounding box center [551, 135] width 18 height 7
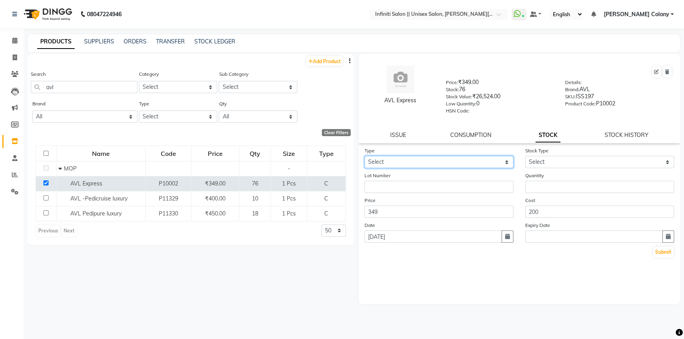
click at [444, 160] on select "Select In Out" at bounding box center [439, 162] width 149 height 12
select select "out"
click at [365, 158] on select "Select In Out" at bounding box center [439, 162] width 149 height 12
select select
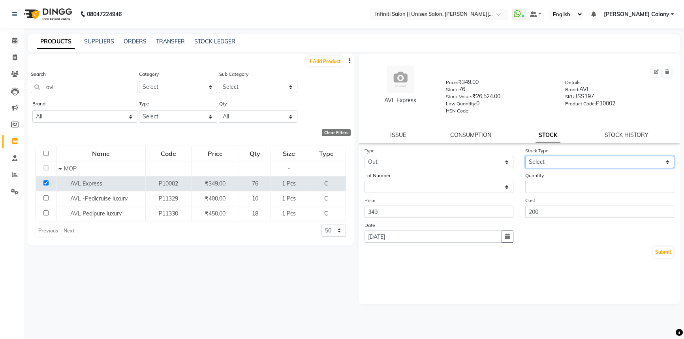
click at [534, 163] on select "Select Internal Use Damaged Expired Adjustment Return Other" at bounding box center [599, 162] width 149 height 12
select select "internal use"
click at [525, 158] on select "Select Internal Use Damaged Expired Adjustment Return Other" at bounding box center [599, 162] width 149 height 12
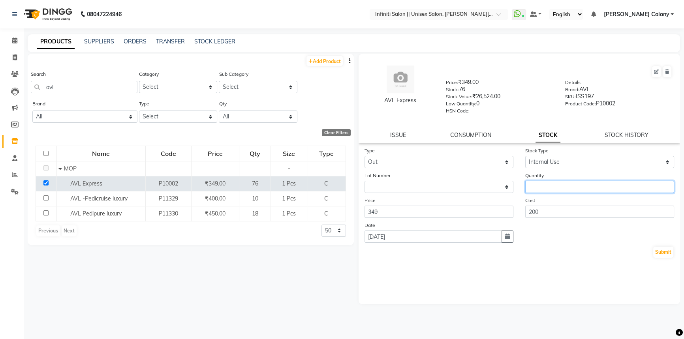
click at [535, 185] on input "number" at bounding box center [599, 187] width 149 height 12
type input "1"
click at [658, 258] on button "Submit" at bounding box center [663, 252] width 20 height 11
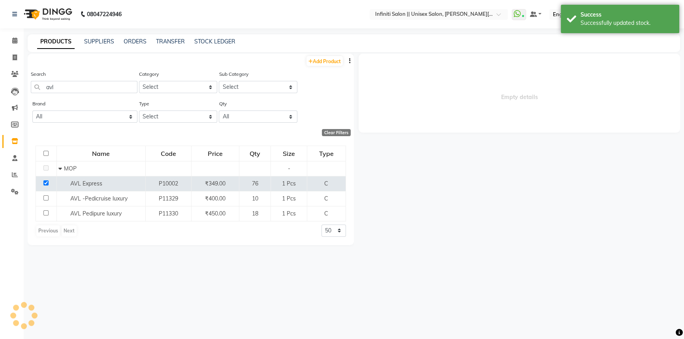
select select
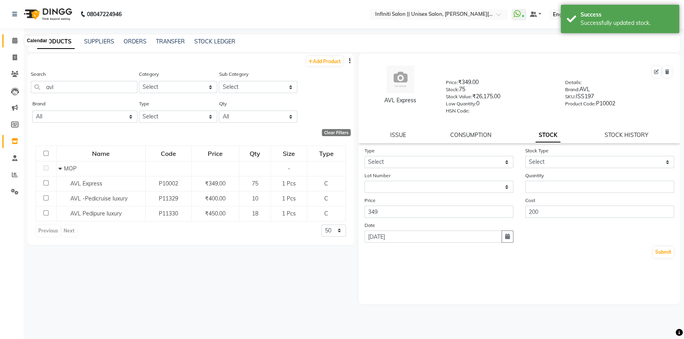
click at [9, 39] on span at bounding box center [15, 40] width 14 height 9
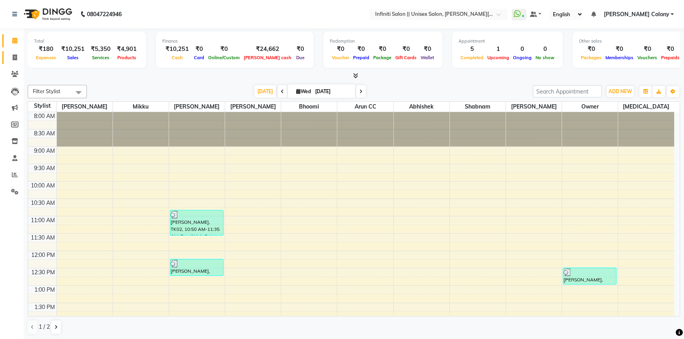
click at [16, 59] on icon at bounding box center [15, 58] width 4 height 6
select select "service"
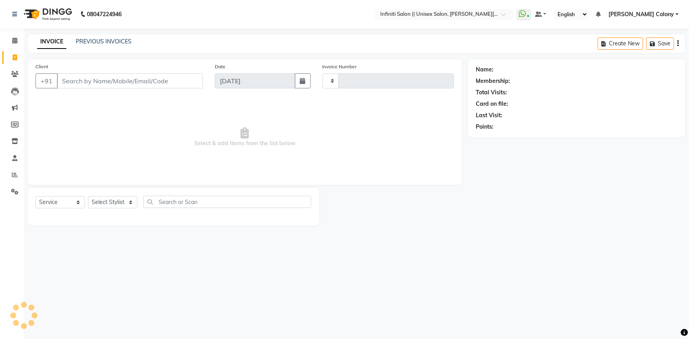
type input "1111"
select select "8233"
click at [16, 36] on span at bounding box center [15, 40] width 14 height 9
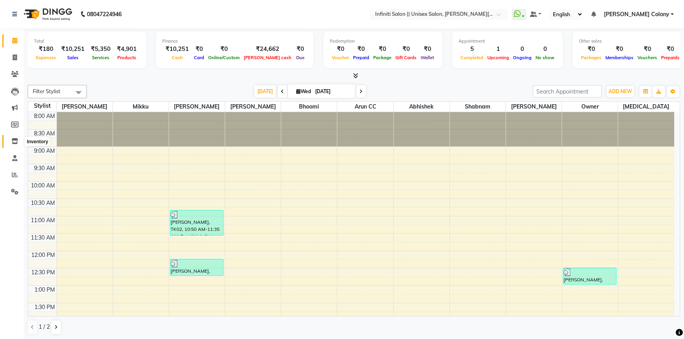
click at [12, 145] on span at bounding box center [15, 141] width 14 height 9
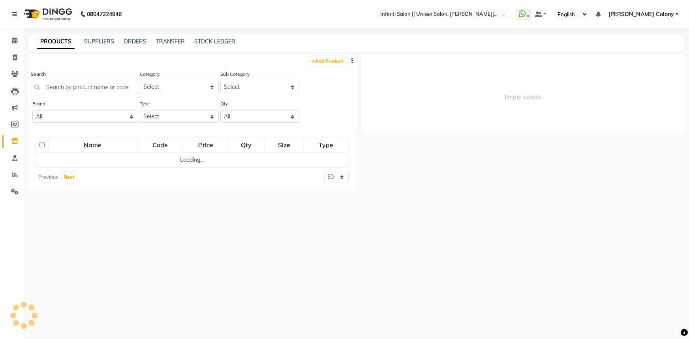
select select
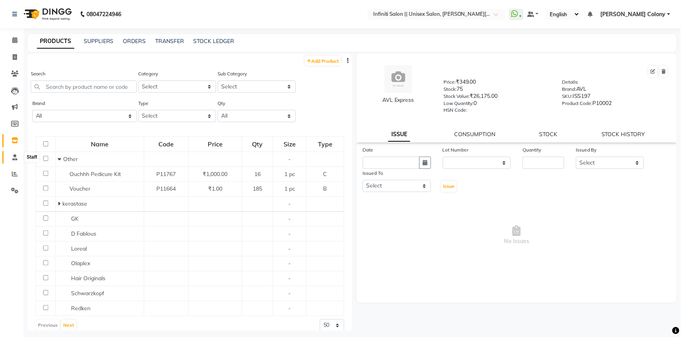
click at [13, 159] on icon at bounding box center [14, 158] width 5 height 6
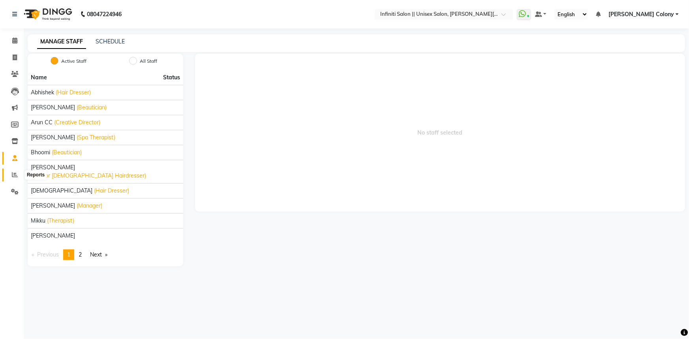
click at [15, 175] on icon at bounding box center [15, 175] width 6 height 6
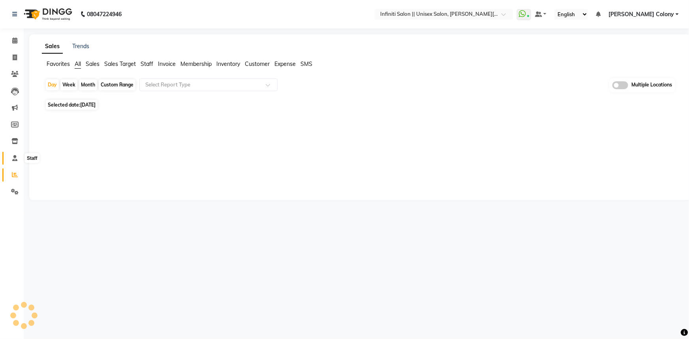
click at [11, 158] on span at bounding box center [15, 158] width 14 height 9
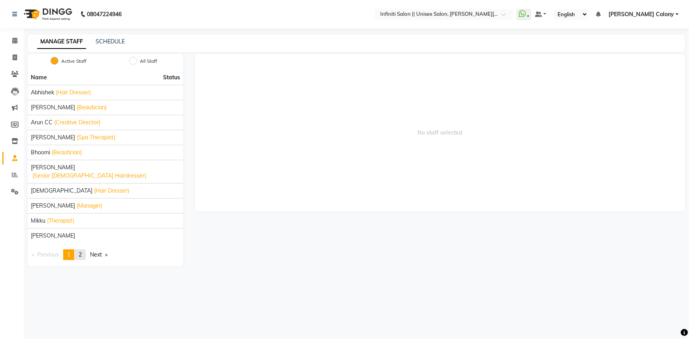
click at [84, 250] on link "page 2" at bounding box center [80, 255] width 11 height 11
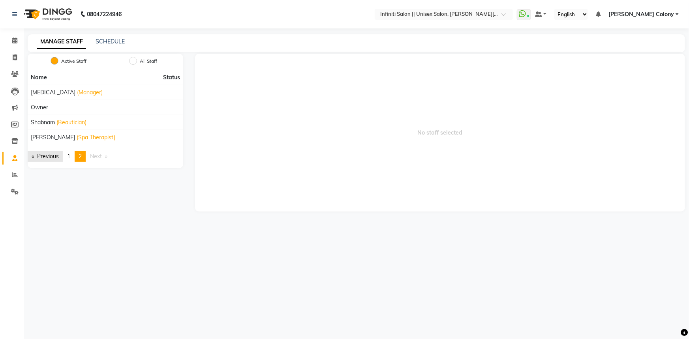
click at [43, 157] on link "Previous page" at bounding box center [45, 156] width 35 height 11
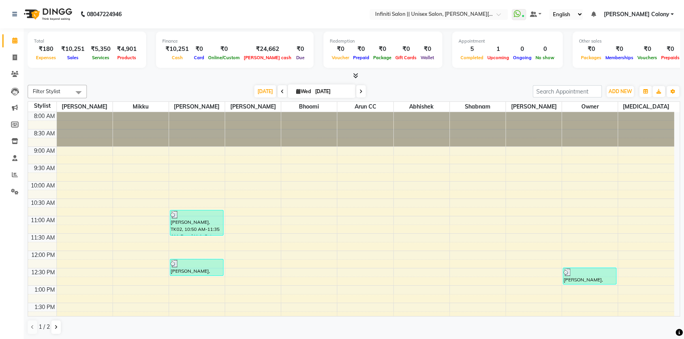
click at [356, 75] on icon at bounding box center [355, 76] width 5 height 6
